Goal: Transaction & Acquisition: Purchase product/service

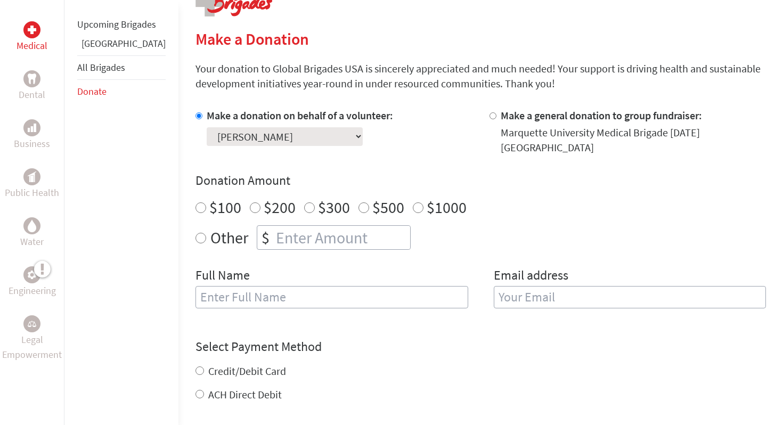
scroll to position [236, 0]
radio input "true"
click at [301, 225] on input "number" at bounding box center [342, 236] width 136 height 23
type input "700"
click at [354, 296] on input "text" at bounding box center [331, 296] width 273 height 22
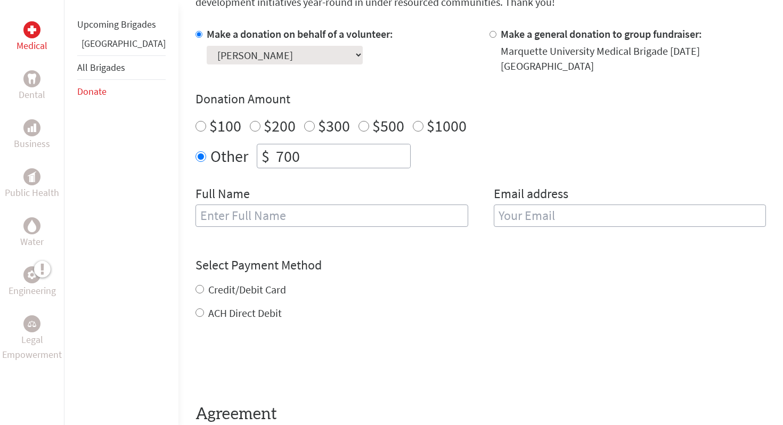
scroll to position [319, 0]
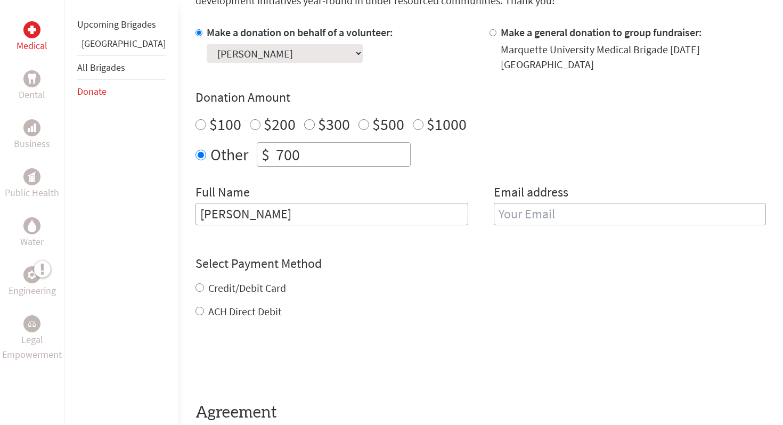
type input "[PERSON_NAME]"
click at [537, 203] on input "email" at bounding box center [630, 214] width 273 height 22
type input "[PERSON_NAME][EMAIL_ADDRESS][PERSON_NAME][DOMAIN_NAME]"
click at [545, 268] on div "Select Payment Method NOTE: American Express is not accepted. Please proceed no…" at bounding box center [480, 287] width 570 height 64
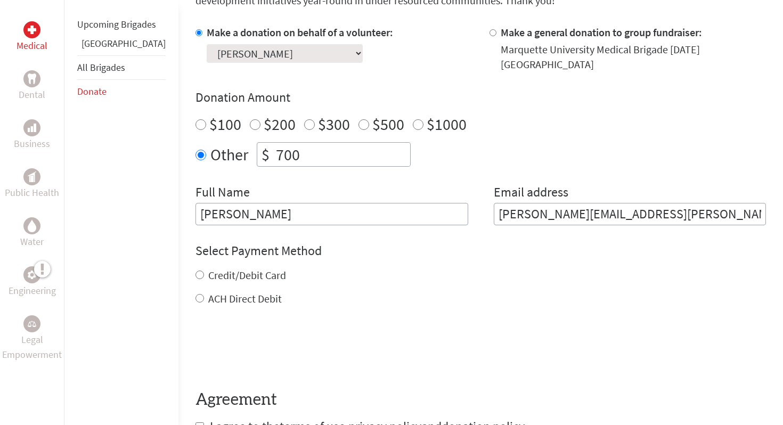
click at [302, 148] on input "700" at bounding box center [342, 154] width 136 height 23
click at [432, 302] on form "Make a donation on behalf of a volunteer: Select a volunteer... [PERSON_NAME] […" at bounding box center [480, 230] width 570 height 410
click at [195, 294] on input "ACH Direct Debit" at bounding box center [199, 298] width 9 height 9
radio input "true"
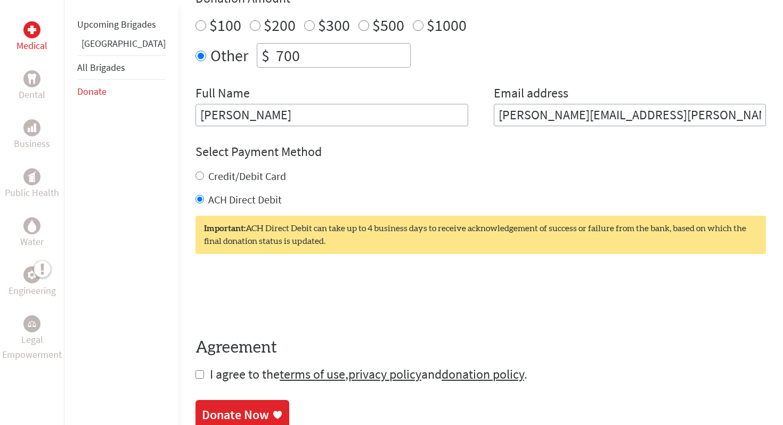
scroll to position [419, 0]
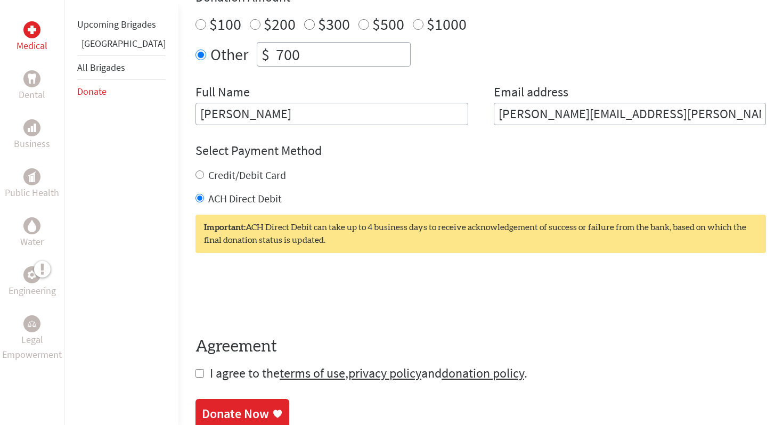
click at [195, 369] on input "checkbox" at bounding box center [199, 373] width 9 height 9
checkbox input "true"
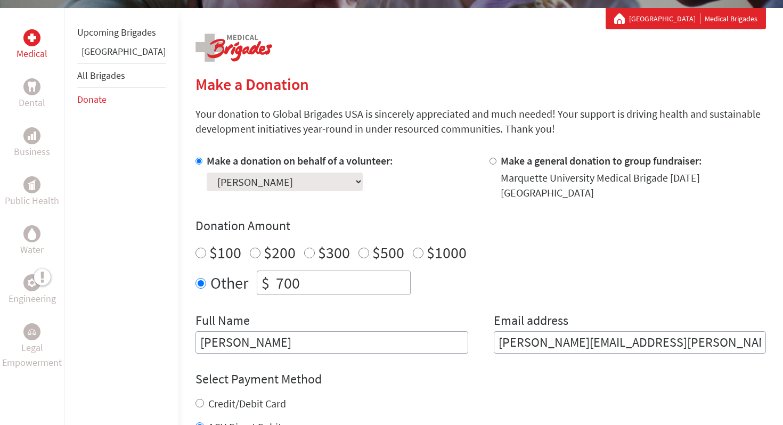
scroll to position [188, 0]
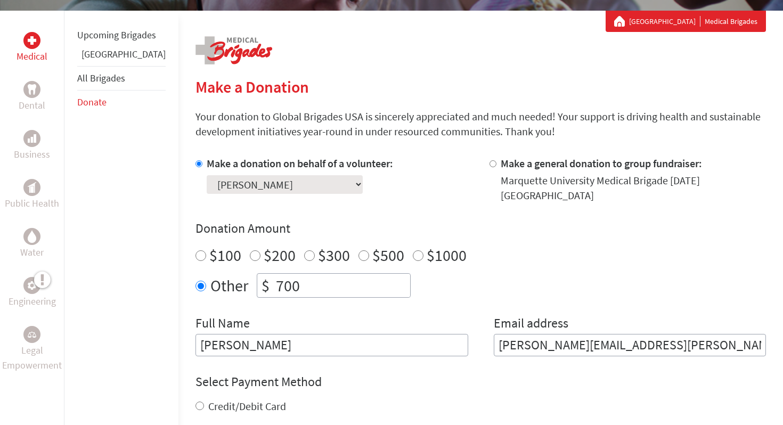
click at [282, 187] on select "Select a volunteer... [PERSON_NAME] [PERSON_NAME] [PERSON_NAME] [PERSON_NAME] […" at bounding box center [285, 184] width 156 height 19
click at [207, 175] on select "Select a volunteer... [PERSON_NAME] [PERSON_NAME] [PERSON_NAME] [PERSON_NAME] […" at bounding box center [285, 184] width 156 height 19
click at [347, 137] on p "Your donation to Global Brigades USA is sincerely appreciated and much needed! …" at bounding box center [480, 124] width 570 height 30
click at [313, 165] on label "Make a donation on behalf of a volunteer:" at bounding box center [300, 163] width 186 height 13
click at [202, 165] on input "Make a donation on behalf of a volunteer:" at bounding box center [198, 163] width 7 height 7
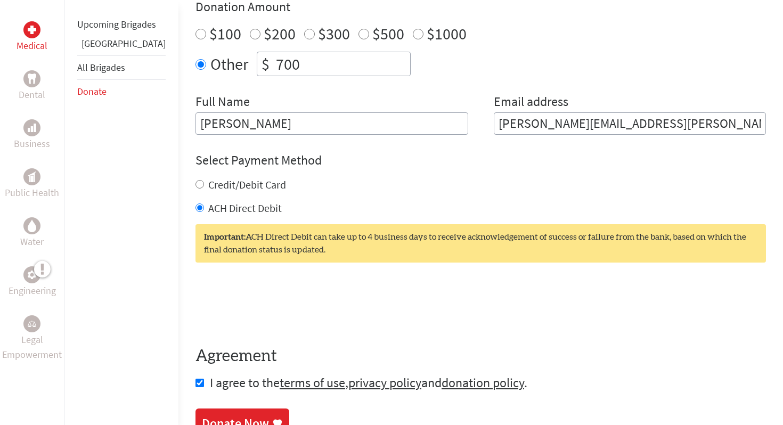
scroll to position [514, 0]
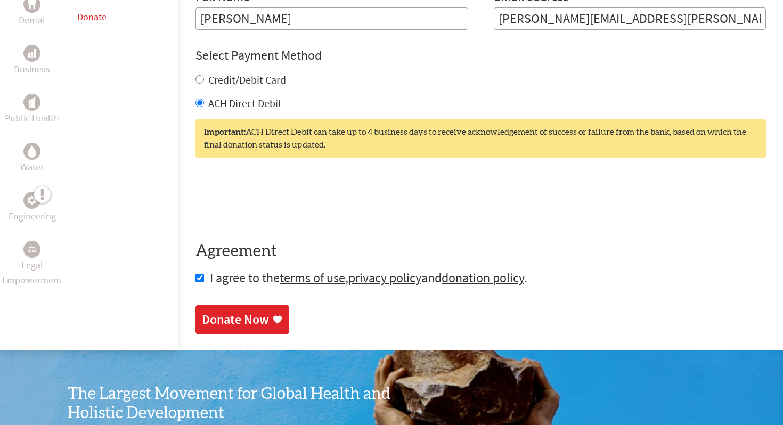
click at [233, 317] on div "Donate Now" at bounding box center [235, 319] width 67 height 17
